Goal: Transaction & Acquisition: Purchase product/service

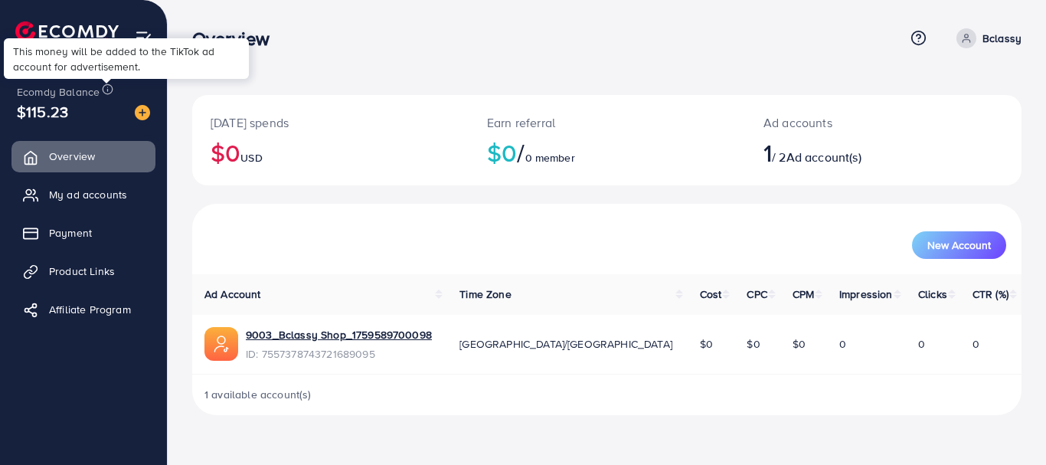
click at [108, 87] on line at bounding box center [108, 87] width 0 height 0
click at [137, 110] on img at bounding box center [142, 112] width 15 height 15
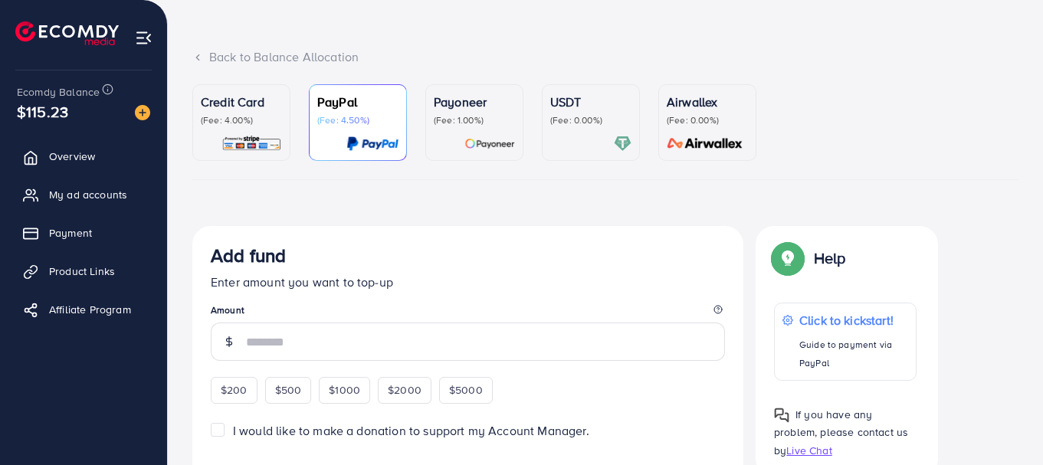
scroll to position [66, 0]
click at [576, 115] on p "(Fee: 0.00%)" at bounding box center [590, 119] width 81 height 12
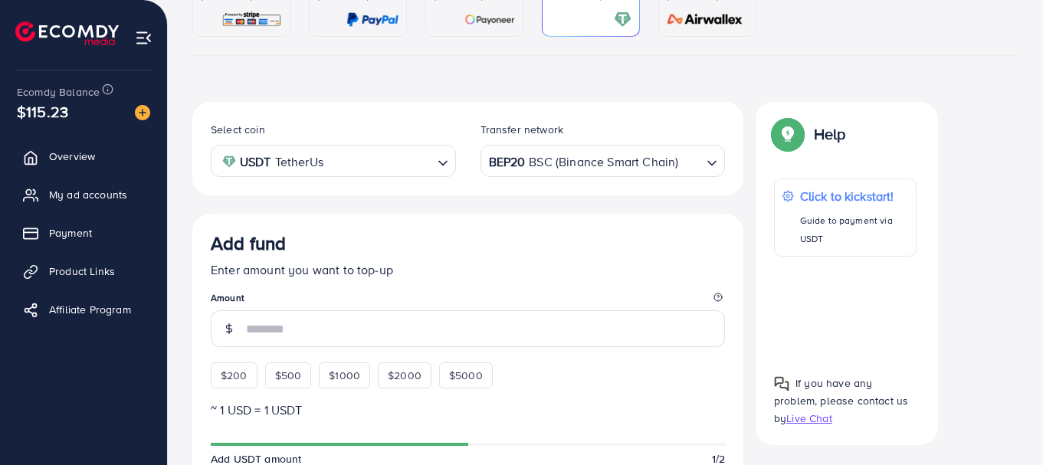
scroll to position [194, 0]
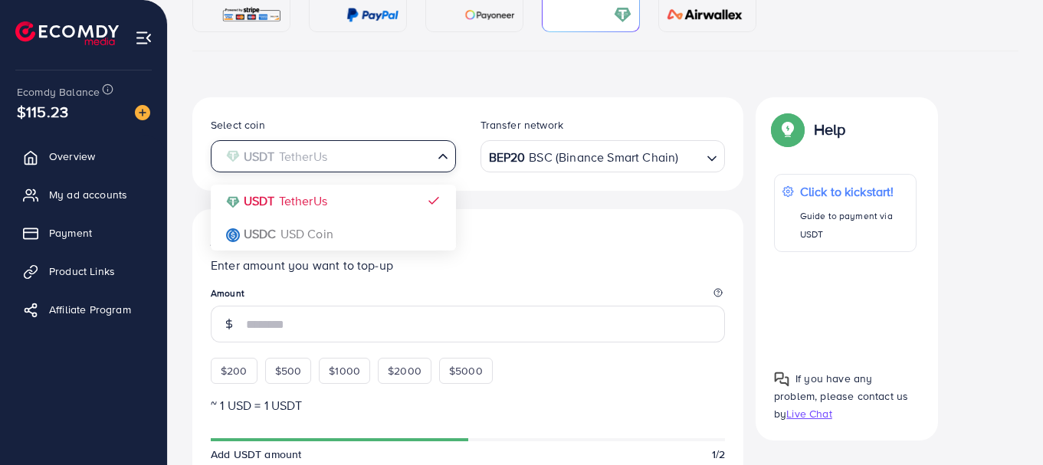
click at [388, 156] on input "Search for option" at bounding box center [325, 157] width 214 height 24
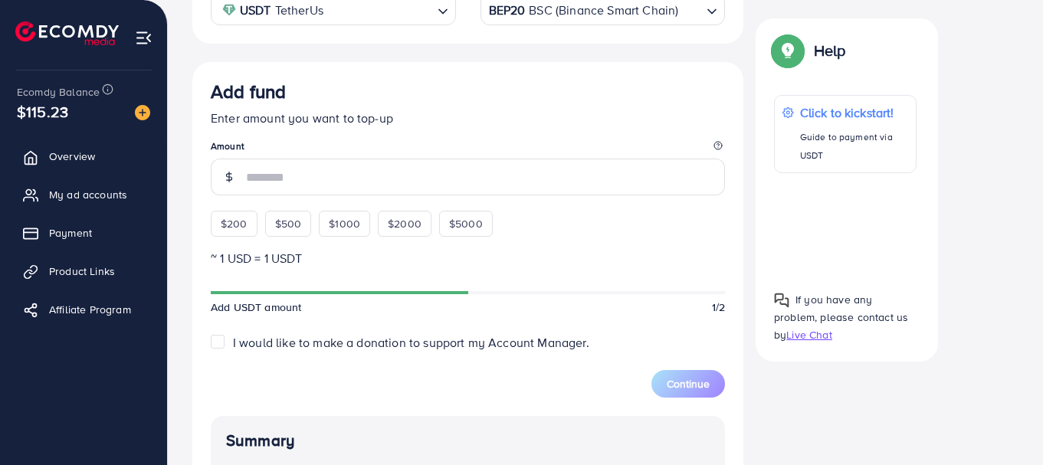
scroll to position [342, 0]
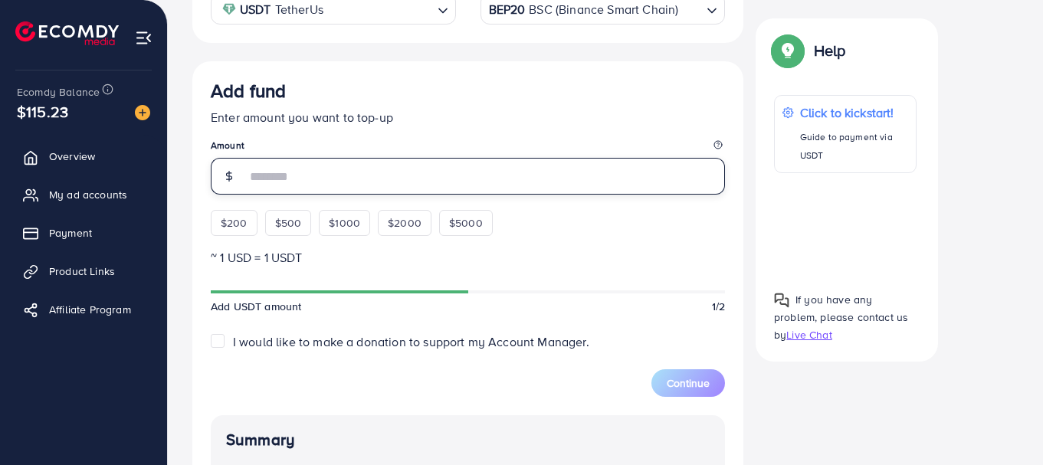
click at [421, 174] on input "number" at bounding box center [485, 176] width 479 height 37
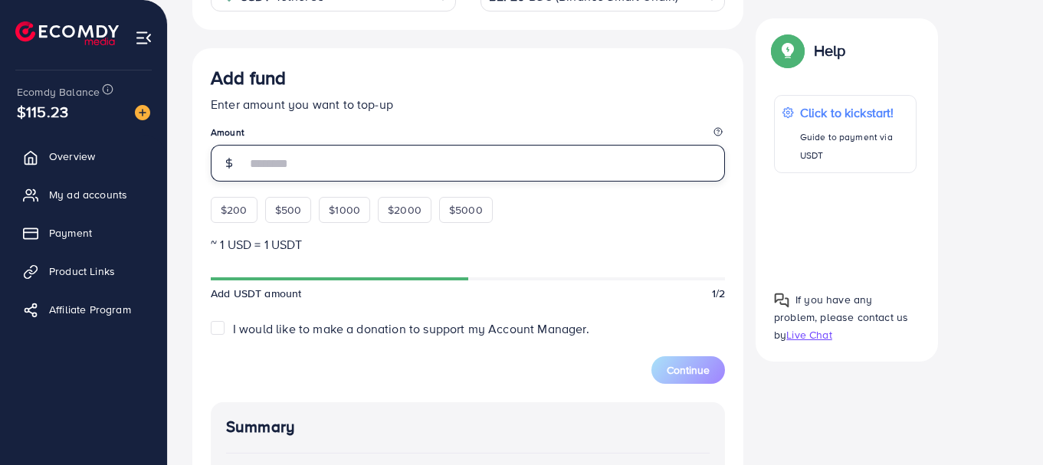
scroll to position [359, 0]
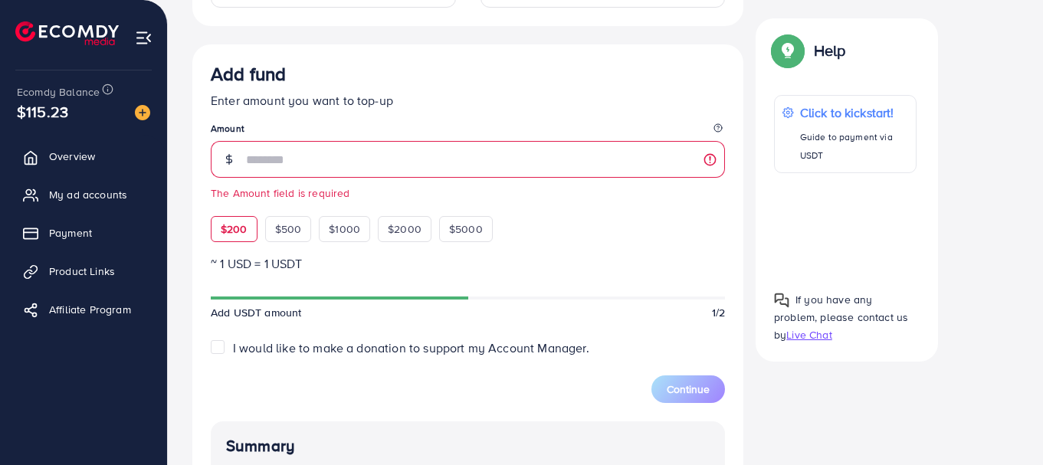
click at [228, 213] on div "$200 $500 $1000 $2000 $5000" at bounding box center [368, 225] width 314 height 34
click at [228, 224] on span "$200" at bounding box center [234, 228] width 27 height 15
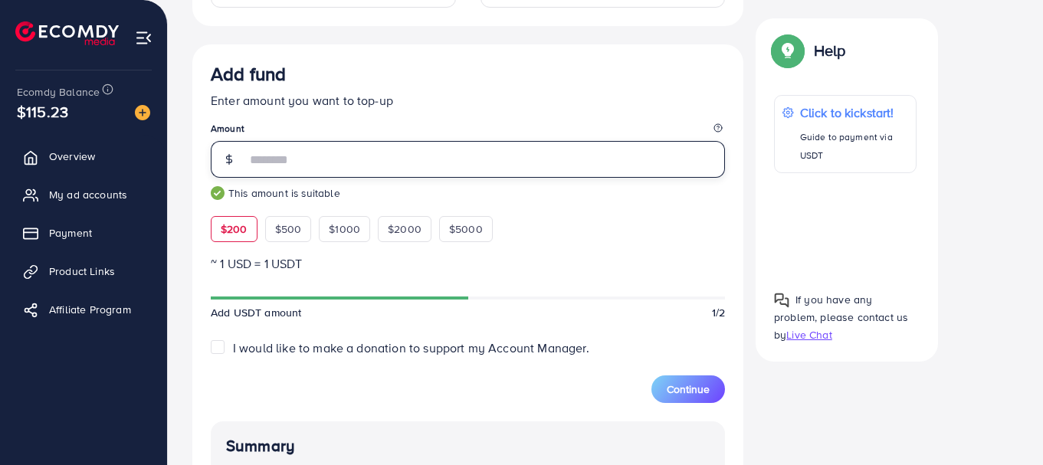
click at [342, 169] on input "***" at bounding box center [485, 159] width 479 height 37
type input "*"
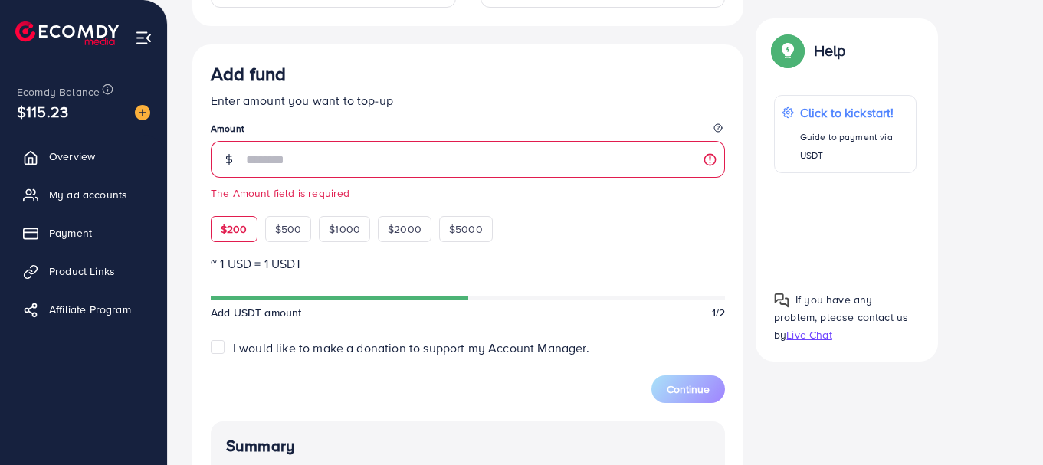
click at [231, 231] on span "$200" at bounding box center [234, 228] width 27 height 15
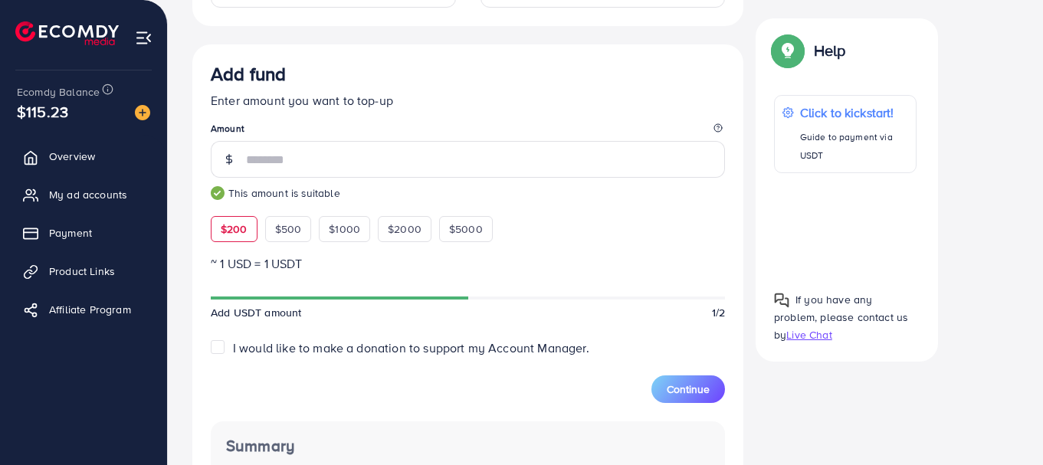
click at [231, 231] on span "$200" at bounding box center [234, 228] width 27 height 15
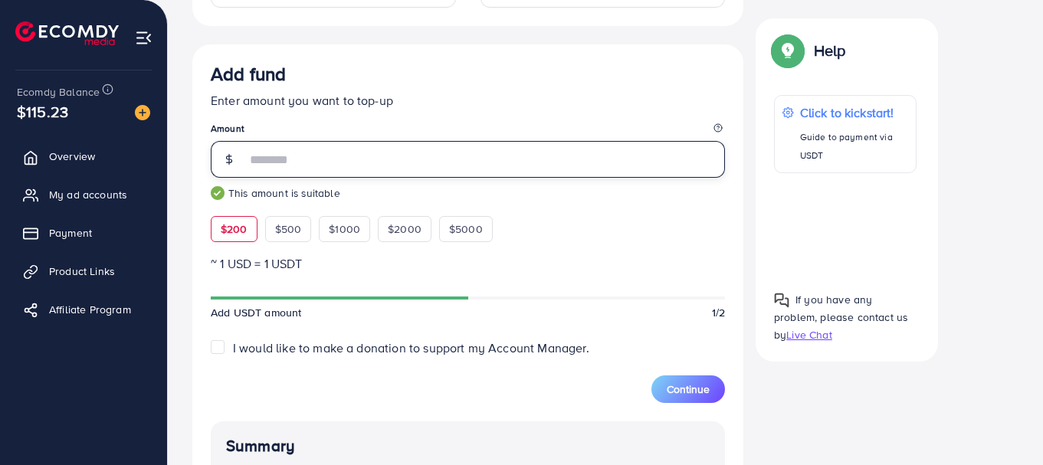
click at [256, 151] on input "***" at bounding box center [485, 159] width 479 height 37
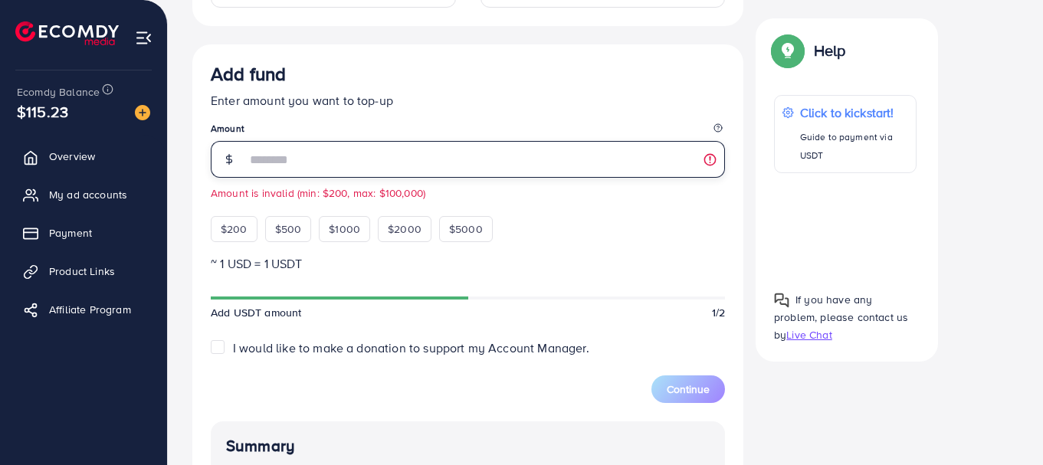
click at [300, 155] on input "**" at bounding box center [485, 159] width 479 height 37
type input "*"
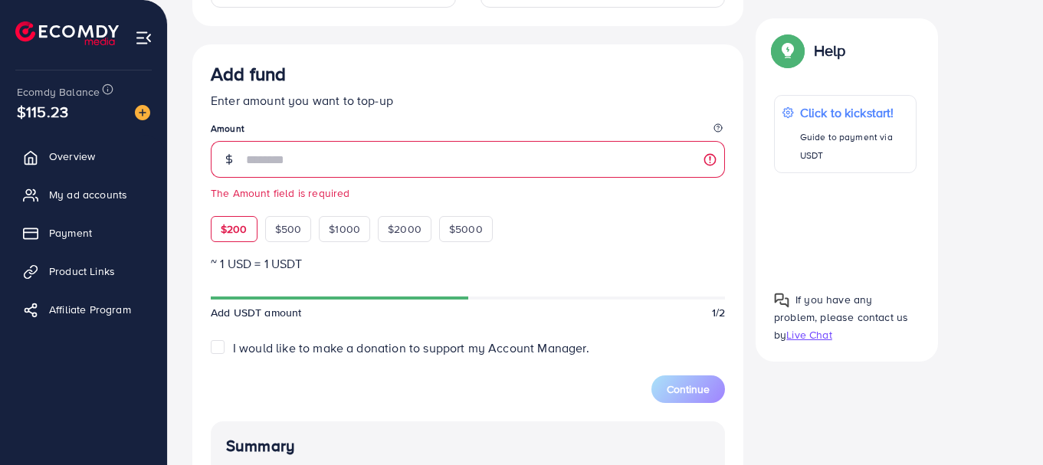
click at [239, 228] on span "$200" at bounding box center [234, 228] width 27 height 15
type input "***"
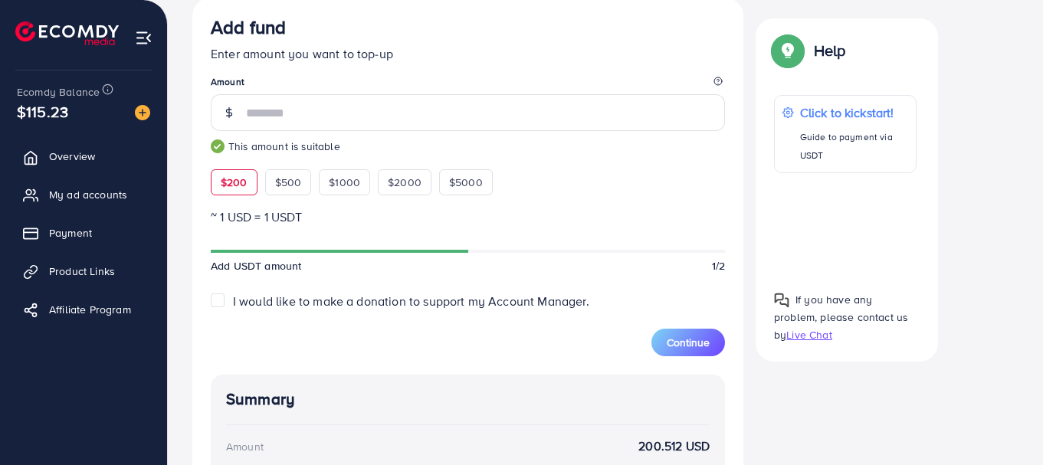
scroll to position [404, 0]
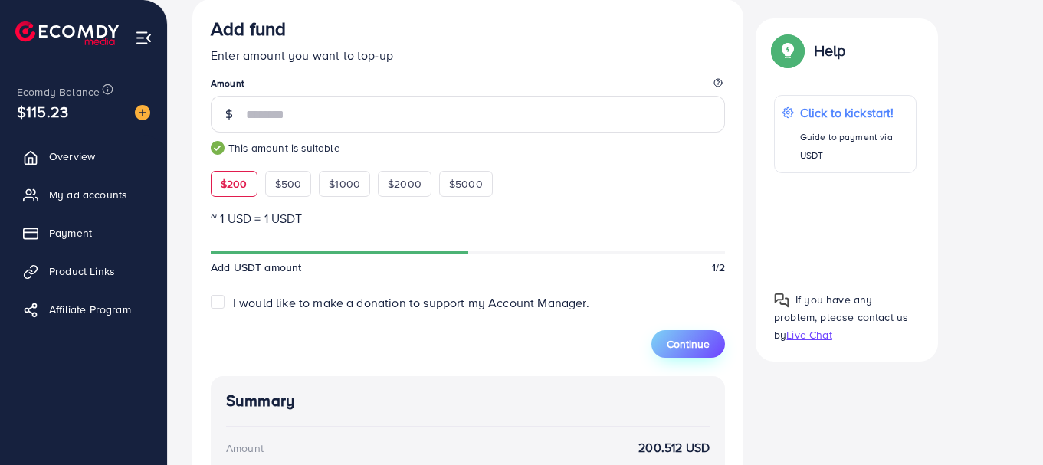
click at [683, 343] on span "Continue" at bounding box center [687, 343] width 43 height 15
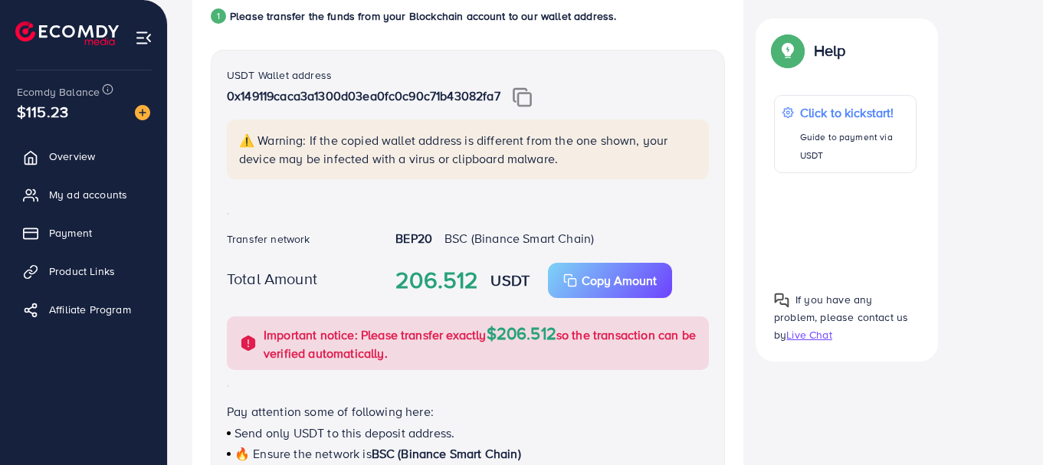
scroll to position [338, 0]
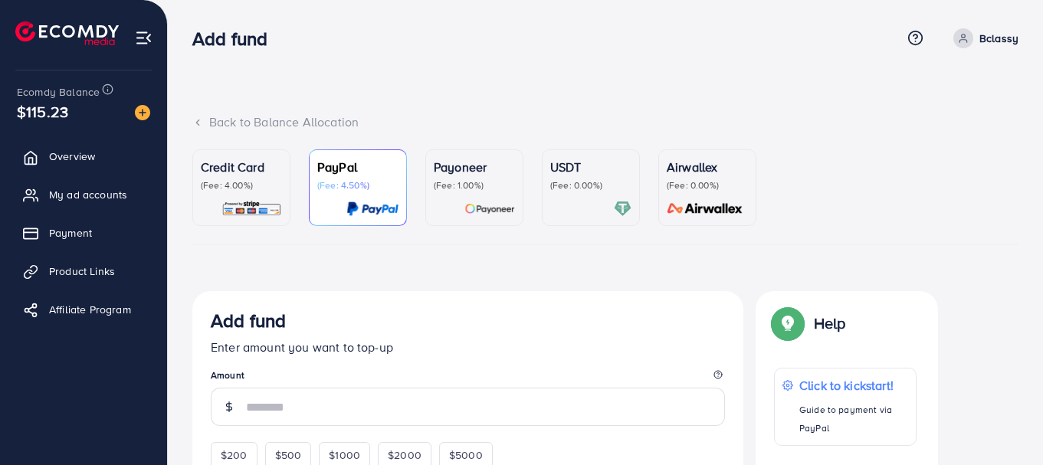
click at [224, 194] on div "Credit Card (Fee: 4.00%)" at bounding box center [241, 188] width 81 height 60
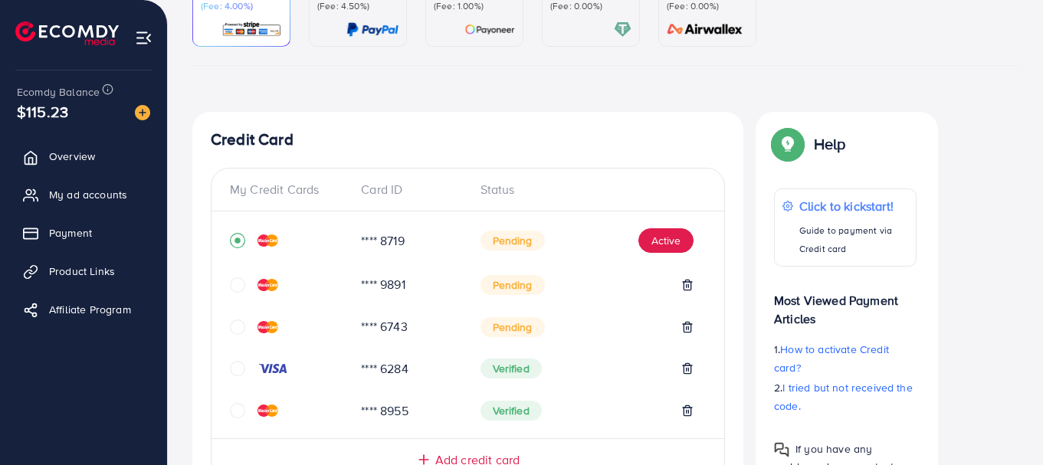
scroll to position [178, 0]
click at [389, 191] on div "Card ID" at bounding box center [408, 191] width 119 height 18
click at [67, 275] on span "Product Links" at bounding box center [86, 271] width 66 height 15
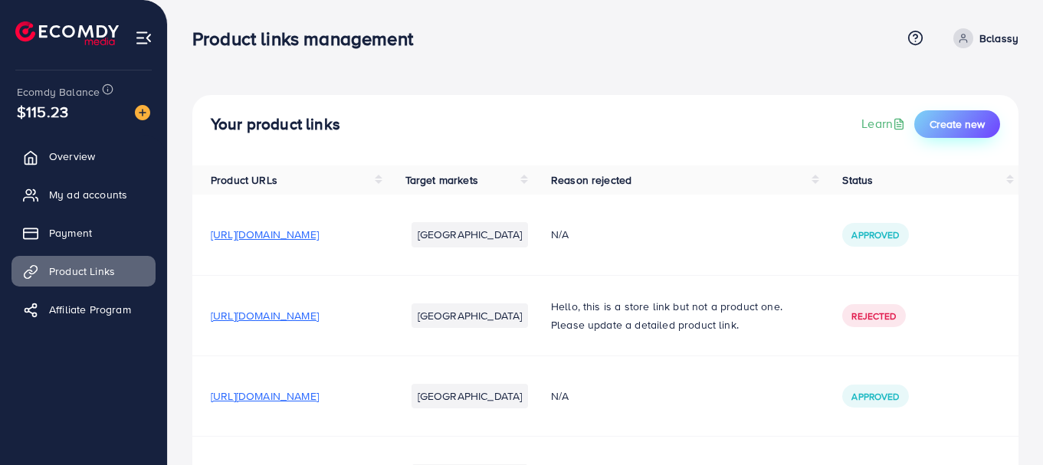
click at [942, 118] on span "Create new" at bounding box center [956, 123] width 55 height 15
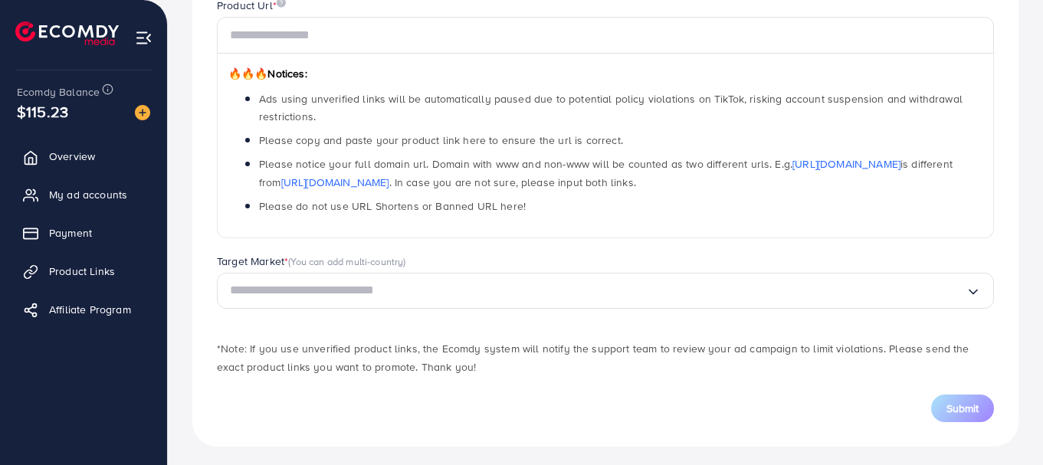
scroll to position [211, 0]
